Goal: Information Seeking & Learning: Learn about a topic

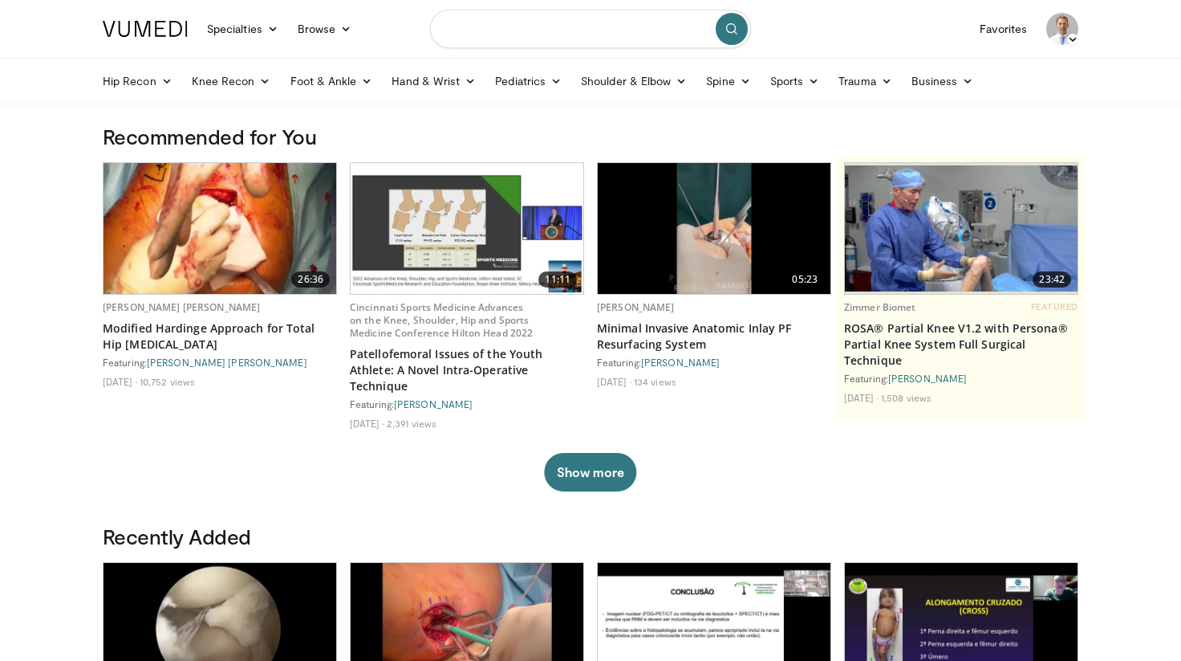
click at [573, 25] on input "Search topics, interventions" at bounding box center [590, 29] width 321 height 39
type input "**********"
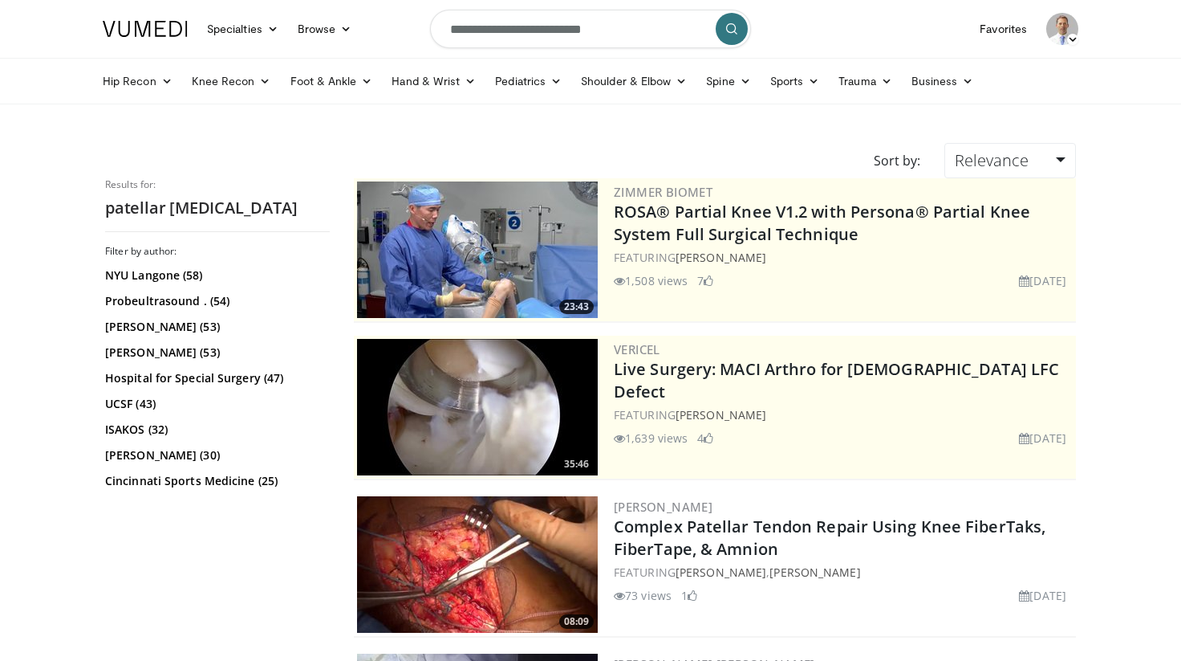
click at [584, 30] on input "**********" at bounding box center [590, 29] width 321 height 39
